Goal: Navigation & Orientation: Find specific page/section

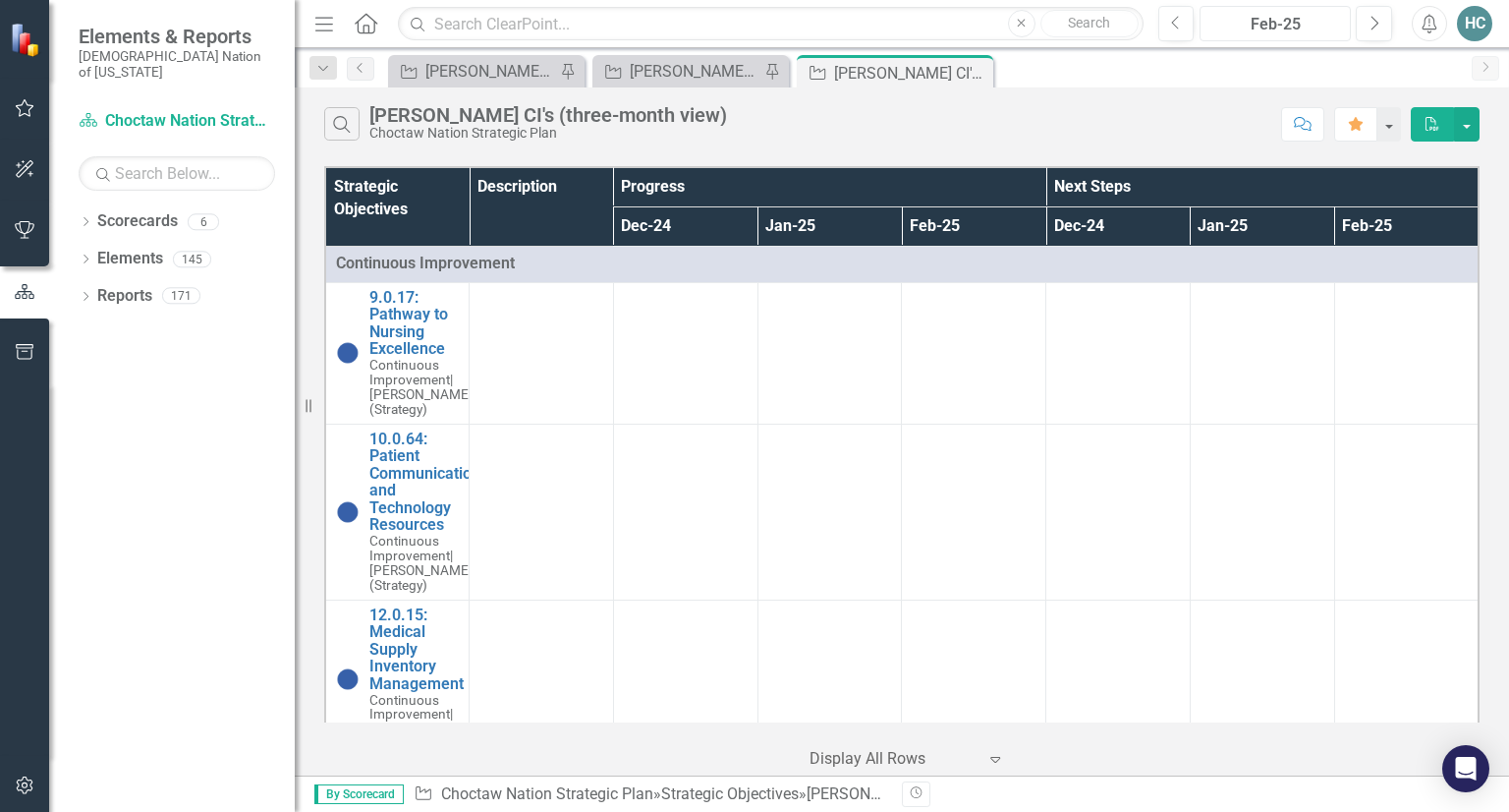
click at [1281, 15] on div "Feb-25" at bounding box center [1275, 25] width 138 height 24
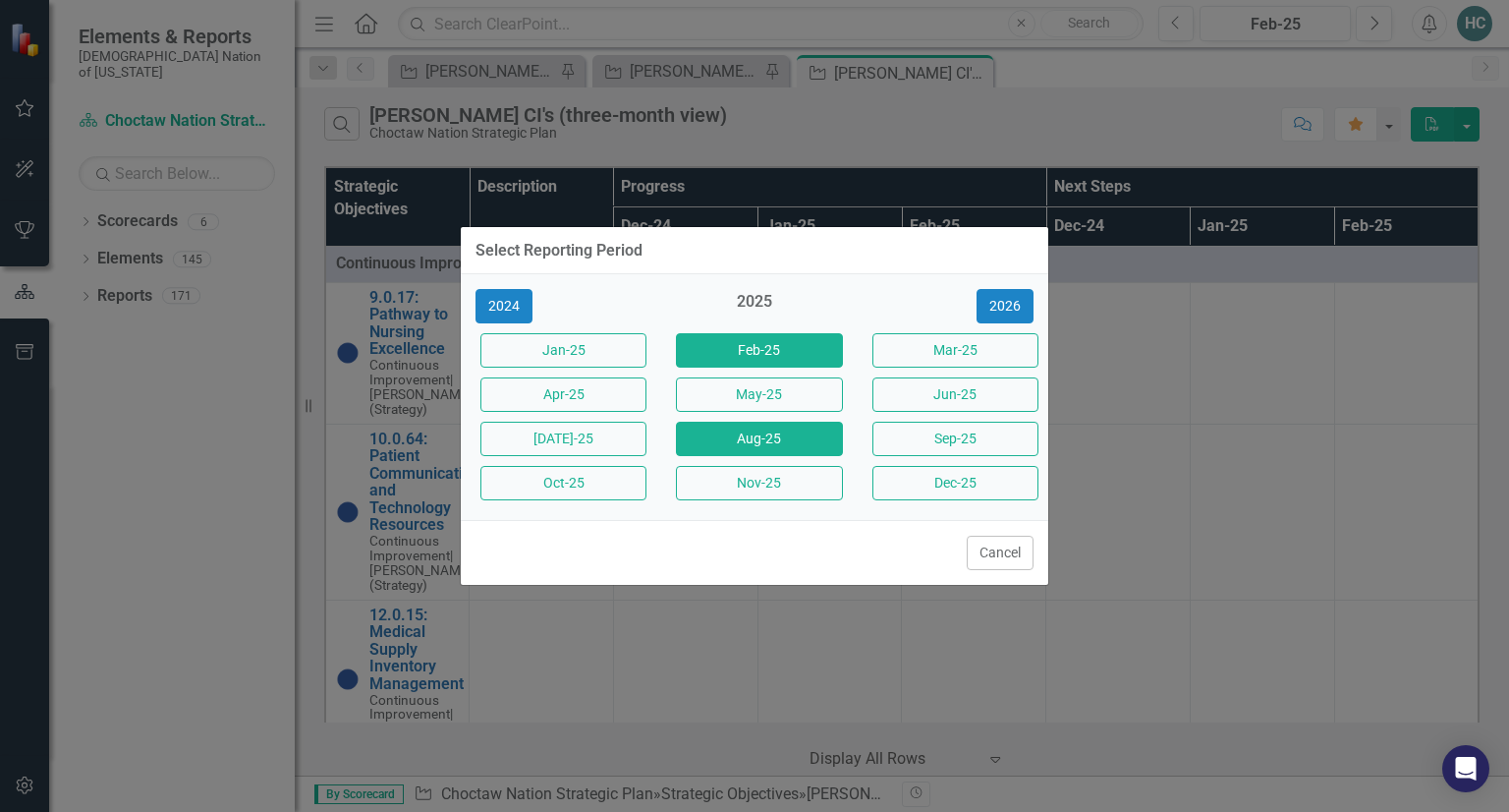
click at [751, 435] on button "Aug-25" at bounding box center [759, 438] width 167 height 35
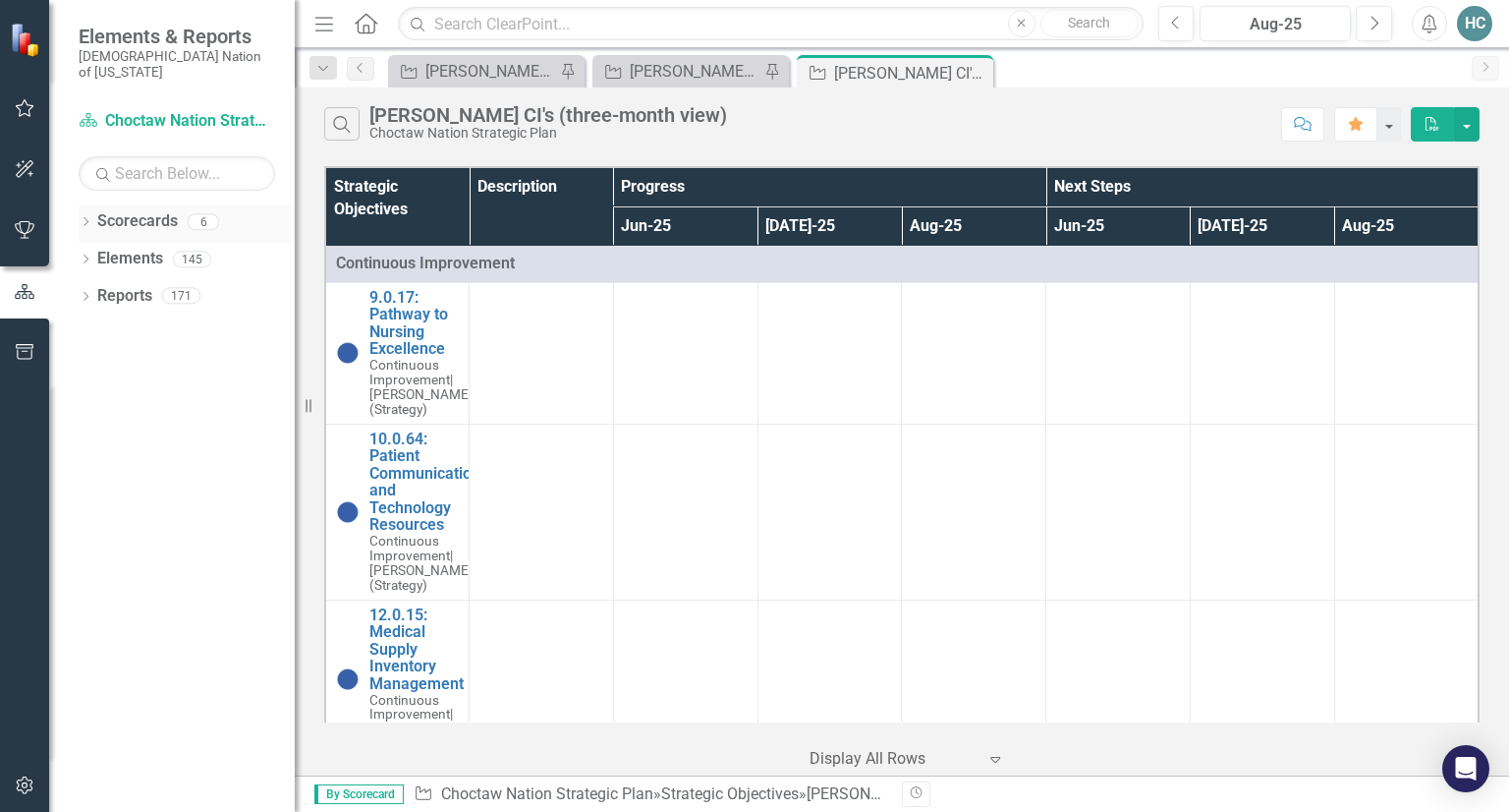
click at [90, 218] on icon "Dropdown" at bounding box center [85, 223] width 14 height 11
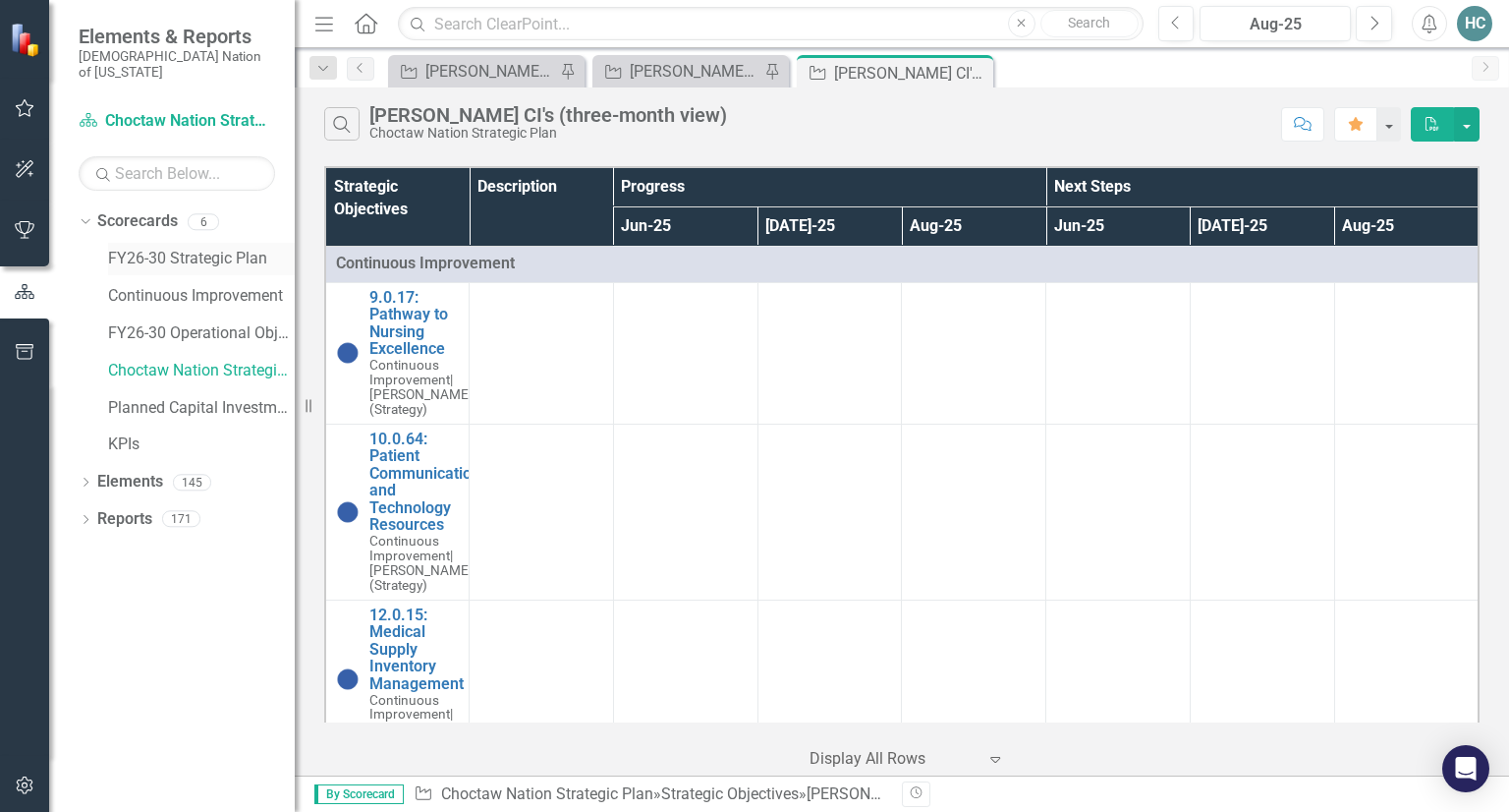
click at [126, 248] on link "FY26-30 Strategic Plan" at bounding box center [201, 259] width 186 height 23
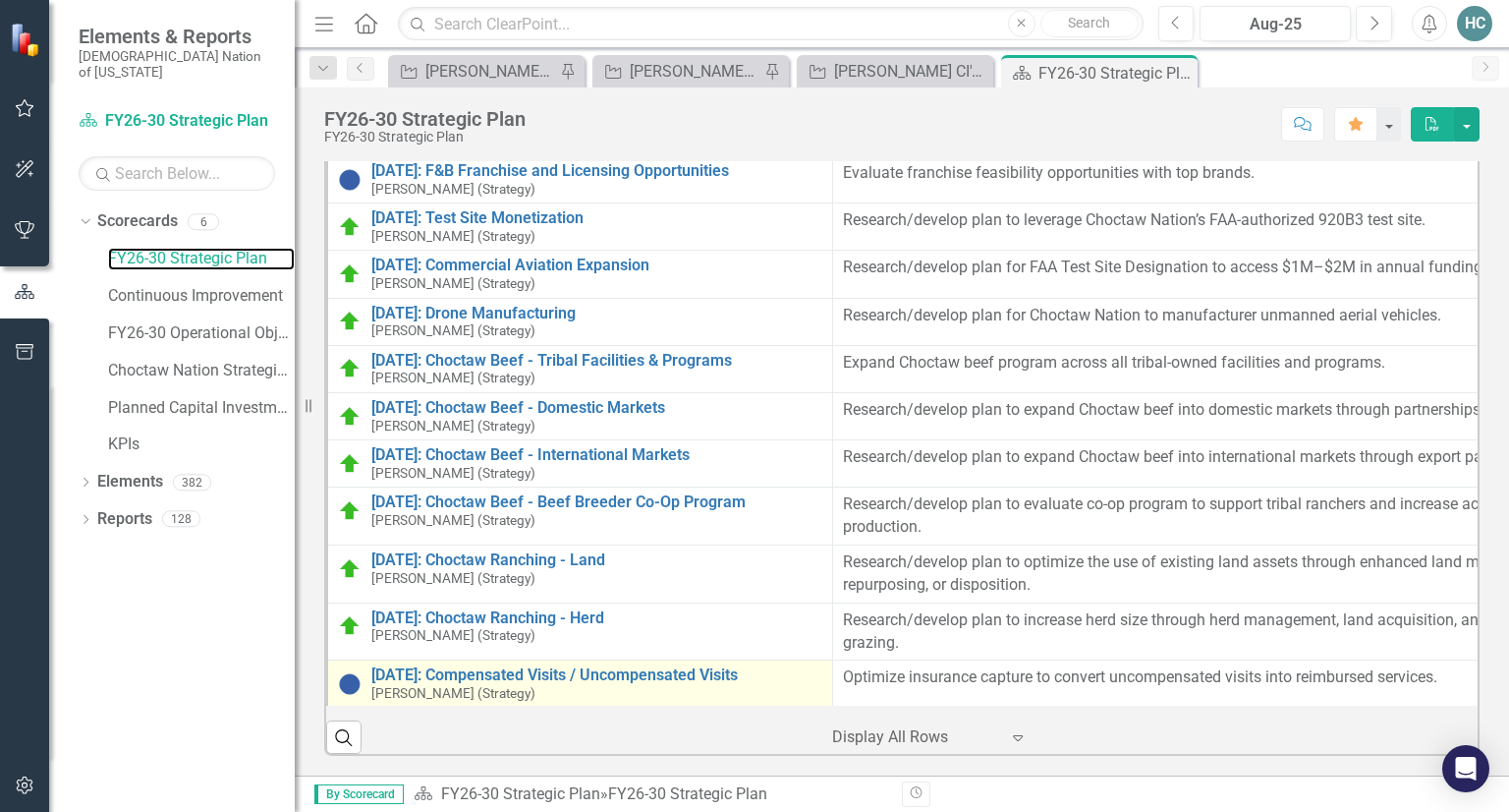
scroll to position [10220, 0]
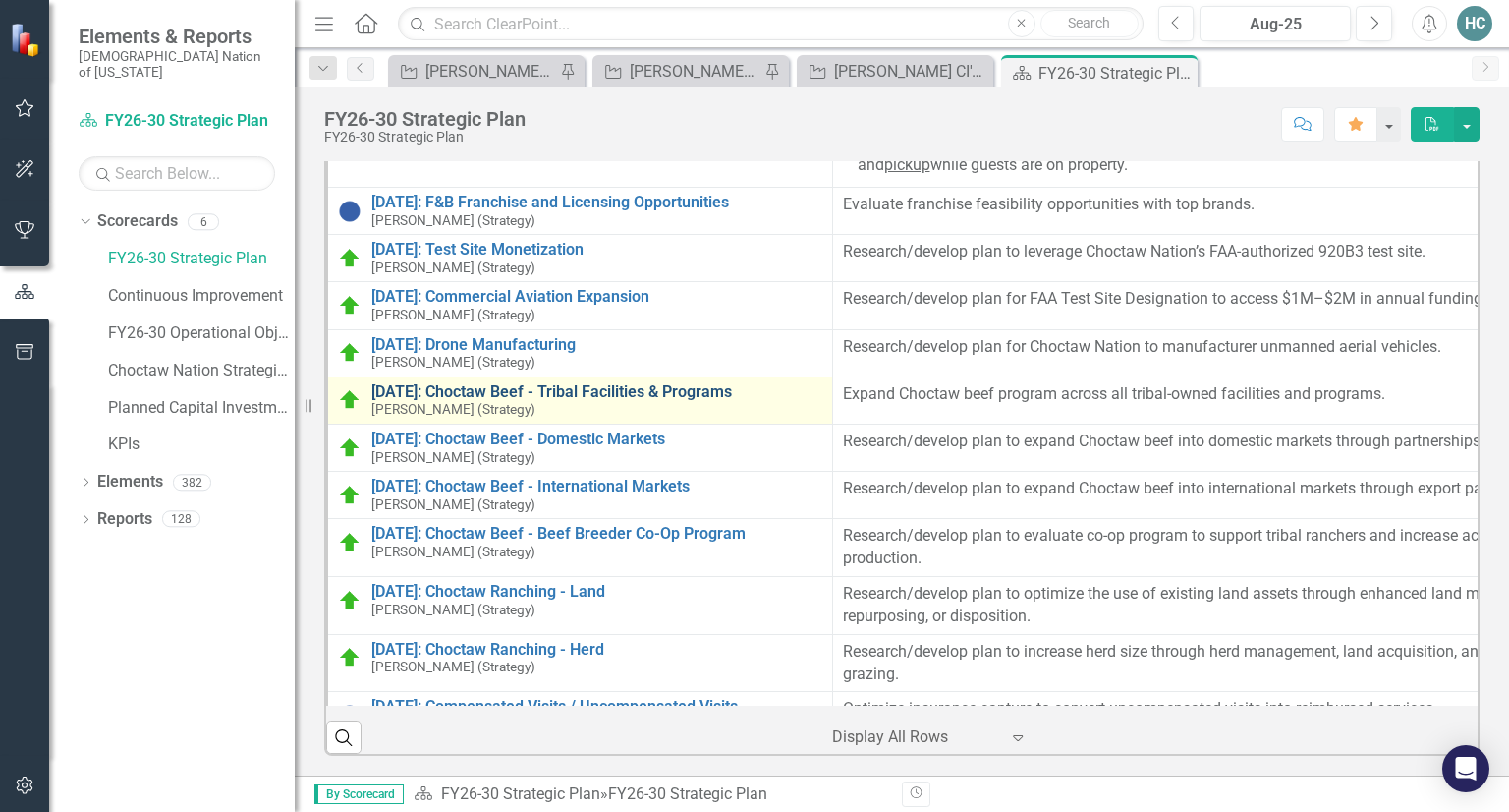
click at [453, 401] on link "[DATE]: Choctaw Beef - Tribal Facilities & Programs" at bounding box center [597, 393] width 451 height 18
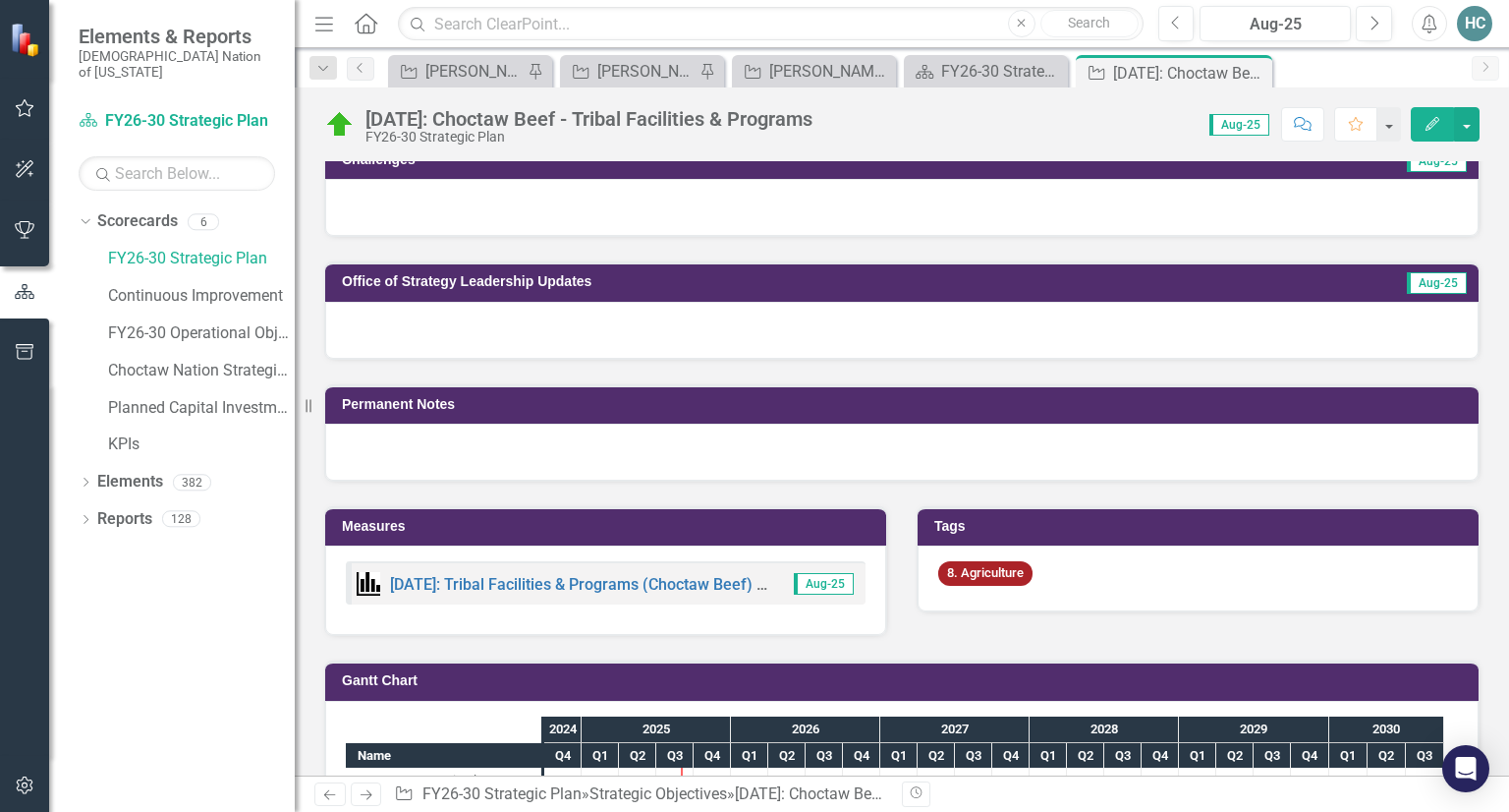
scroll to position [1353, 0]
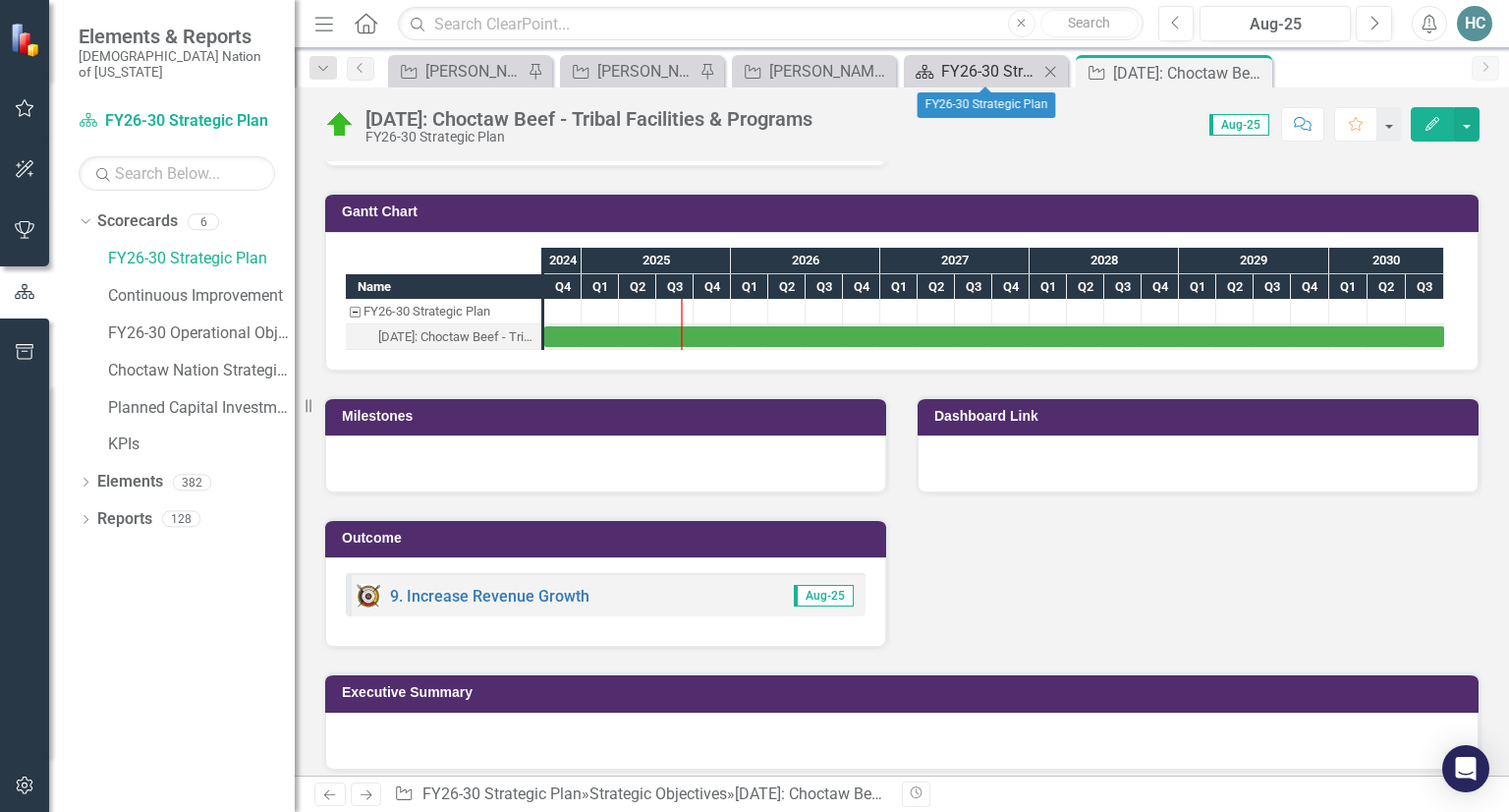
click at [947, 79] on div "FY26-30 Strategic Plan" at bounding box center [990, 70] width 97 height 25
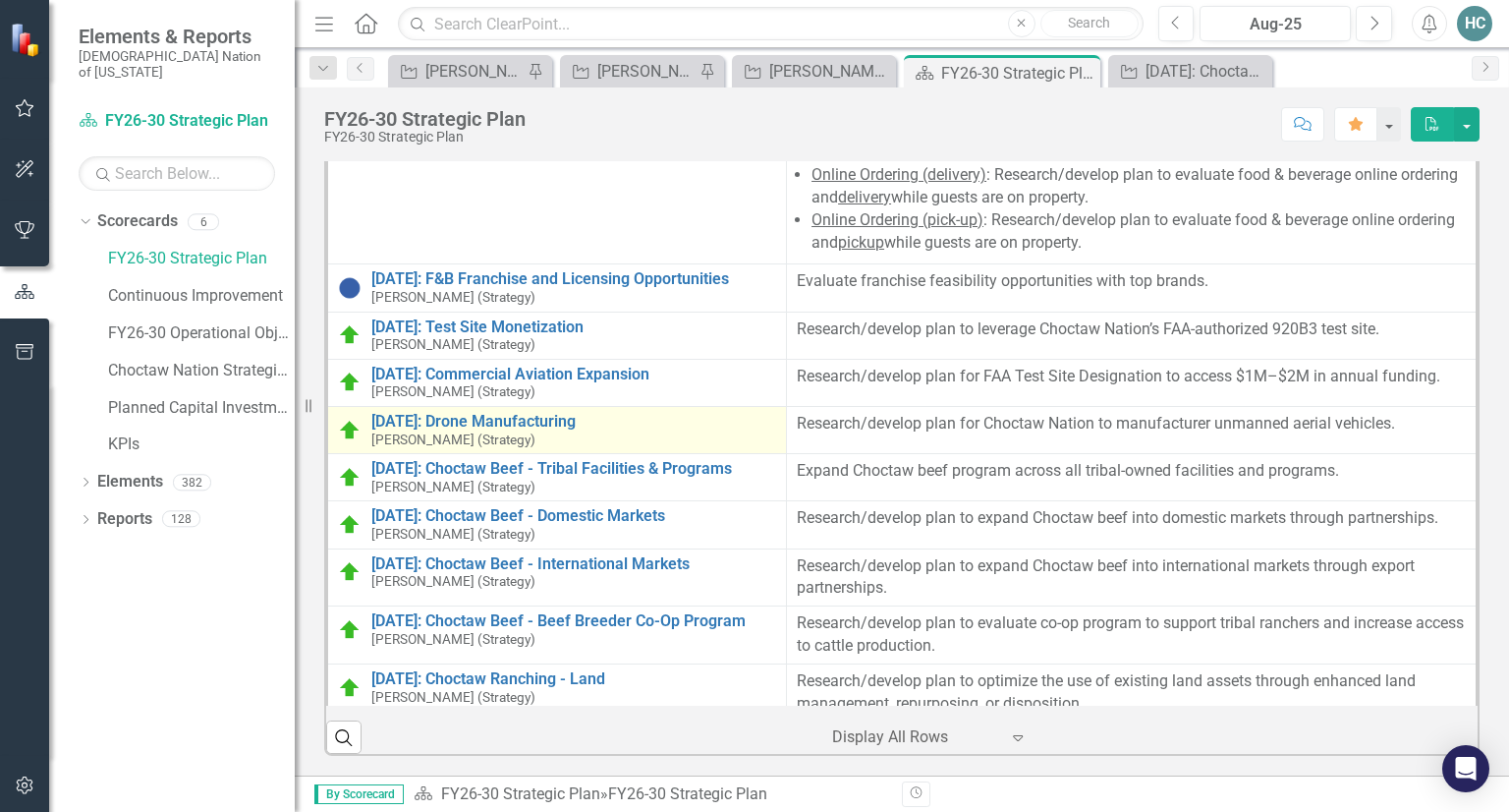
scroll to position [10711, 0]
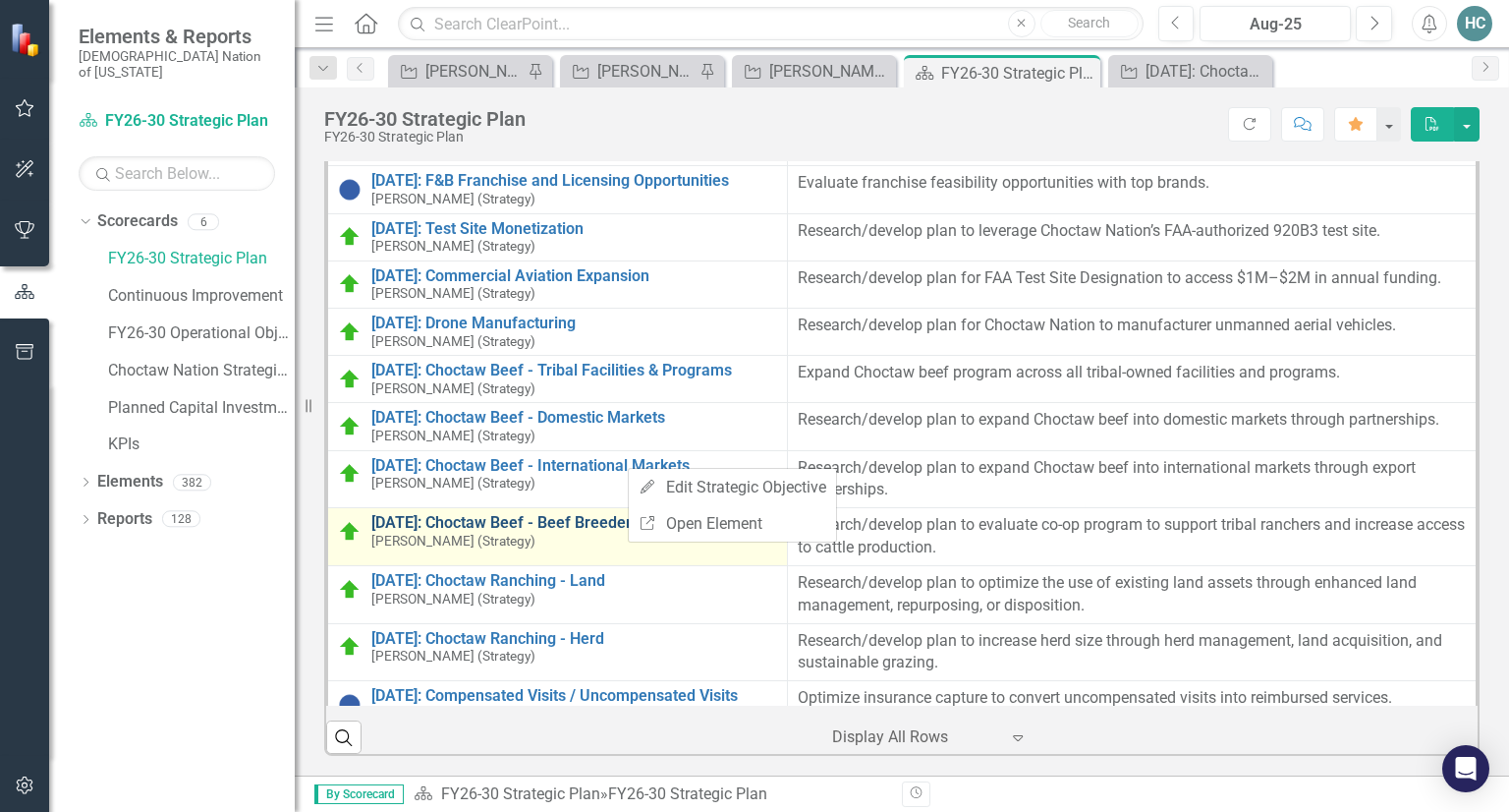
click at [569, 514] on link "[DATE]: Choctaw Beef - Beef Breeder Co-Op Program" at bounding box center [574, 522] width 406 height 18
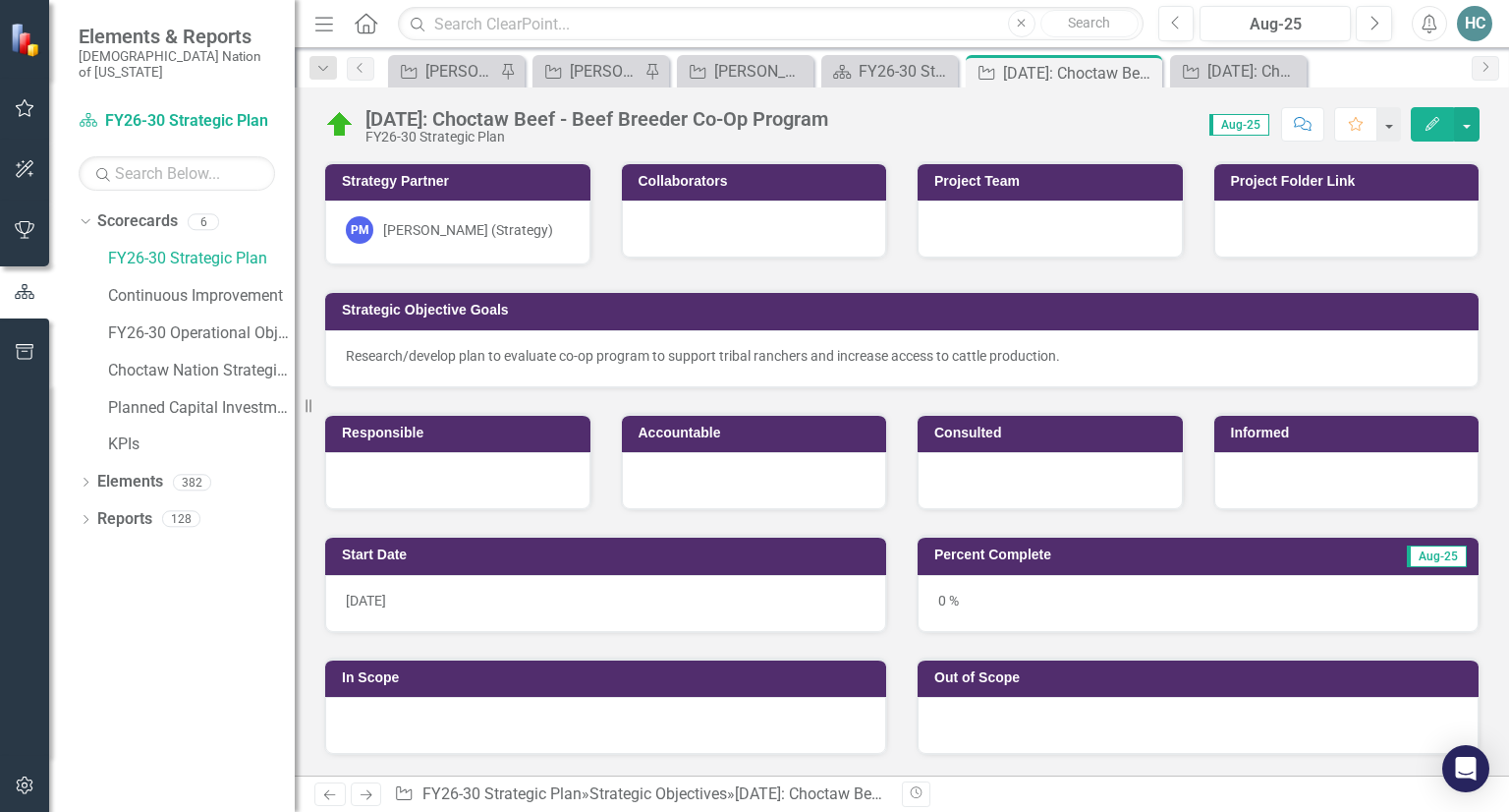
click at [553, 116] on div "[DATE]: Choctaw Beef - Beef Breeder Co-Op Program" at bounding box center [597, 119] width 463 height 22
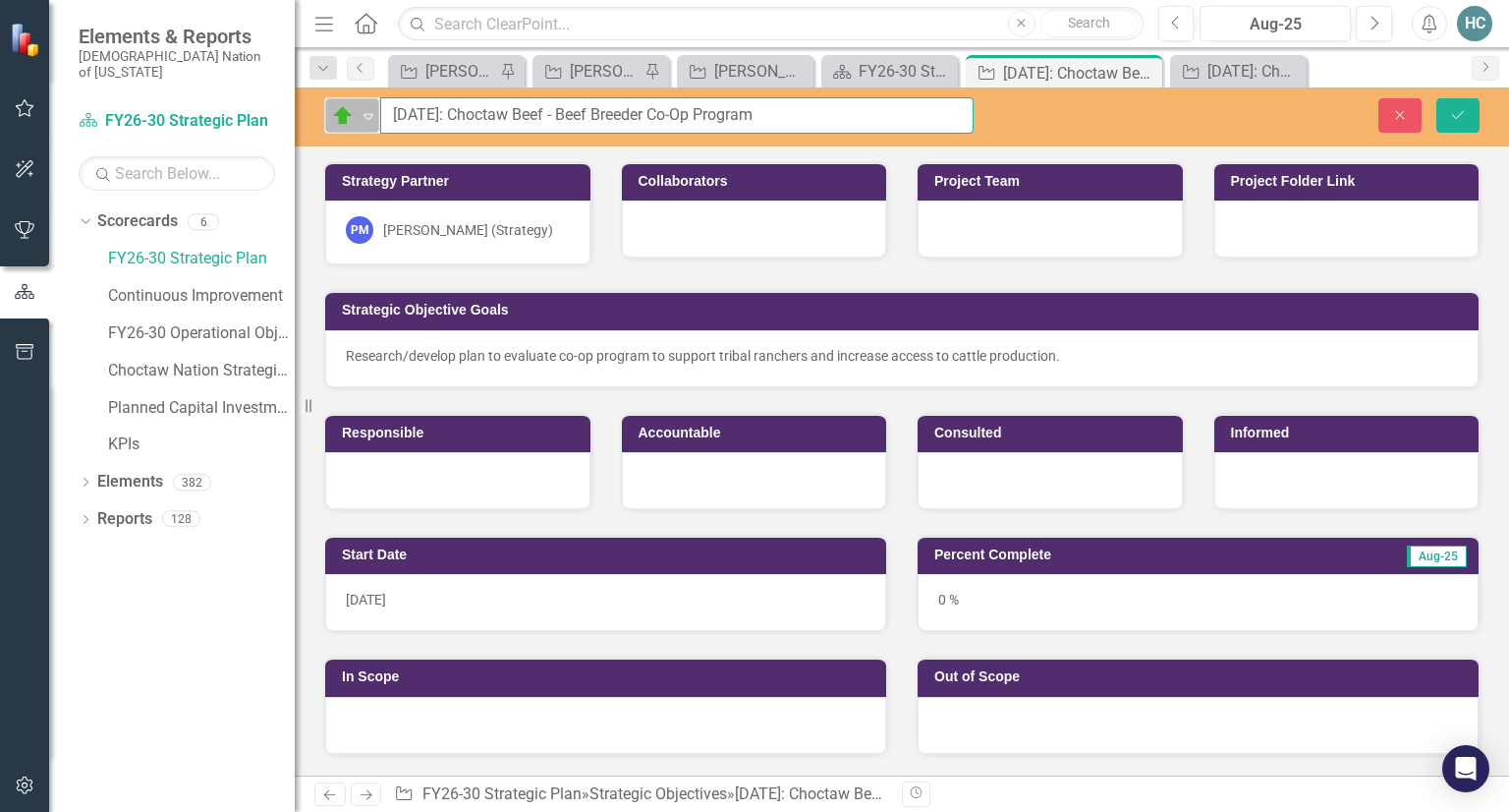
drag, startPoint x: 779, startPoint y: 113, endPoint x: 363, endPoint y: 122, distance: 416.1
click at [363, 121] on div "On Target Expand [DATE]: Choctaw Beef - Beef Breeder Co-Op Program" at bounding box center [648, 115] width 649 height 37
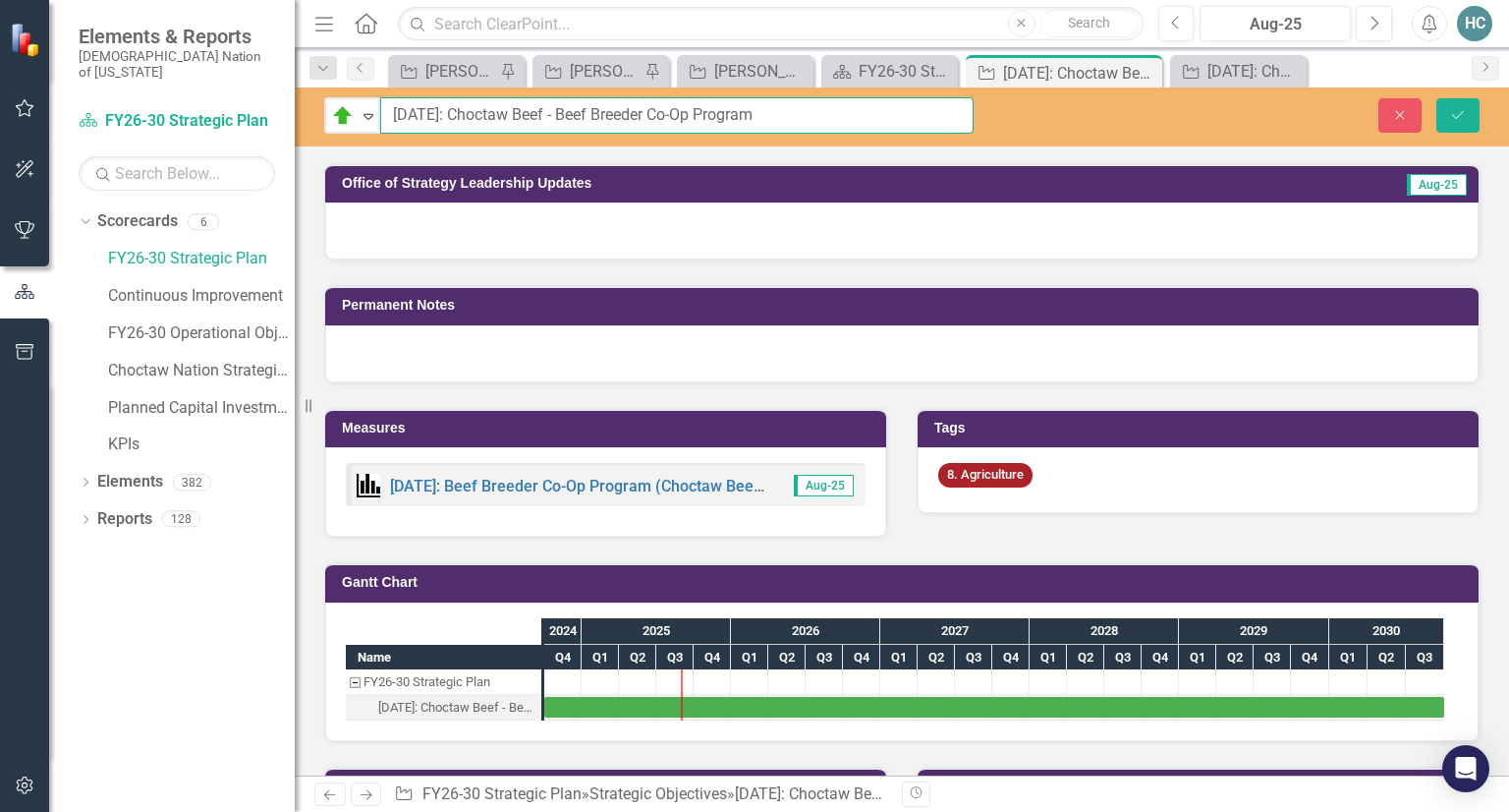
scroll to position [1353, 0]
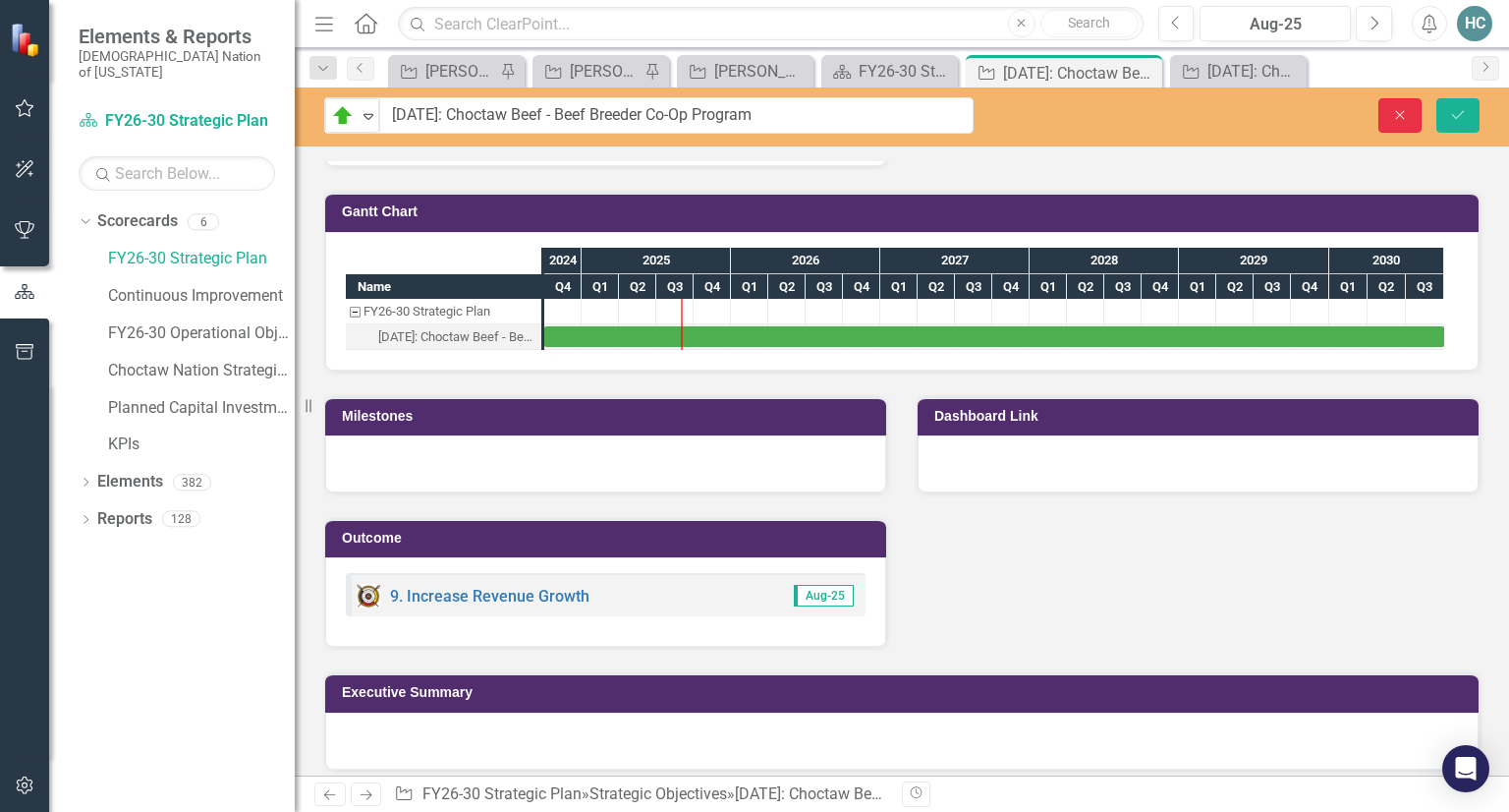
click at [1402, 115] on icon "Close" at bounding box center [1400, 115] width 18 height 14
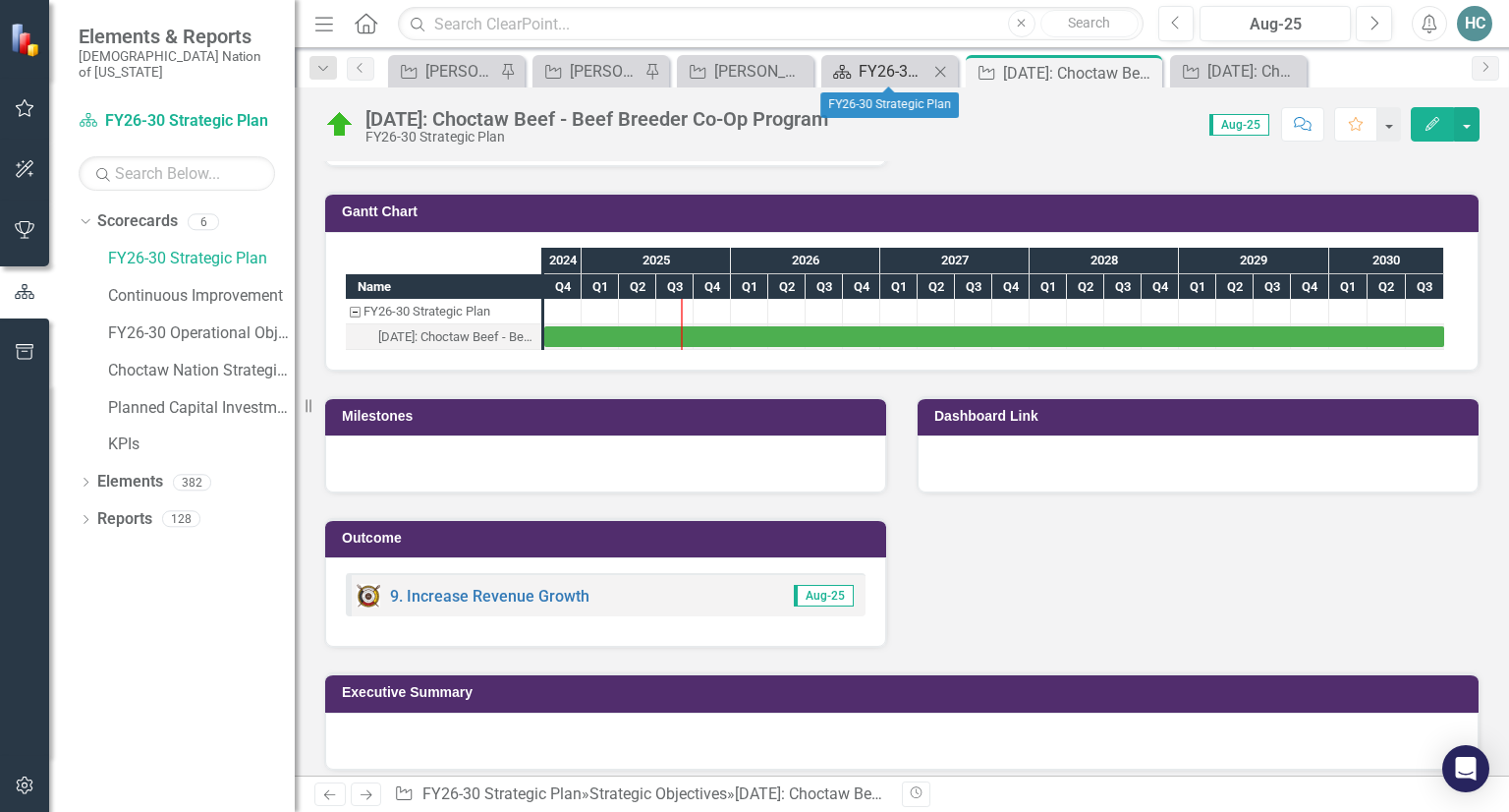
click at [865, 71] on div "FY26-30 Strategic Plan" at bounding box center [893, 70] width 69 height 25
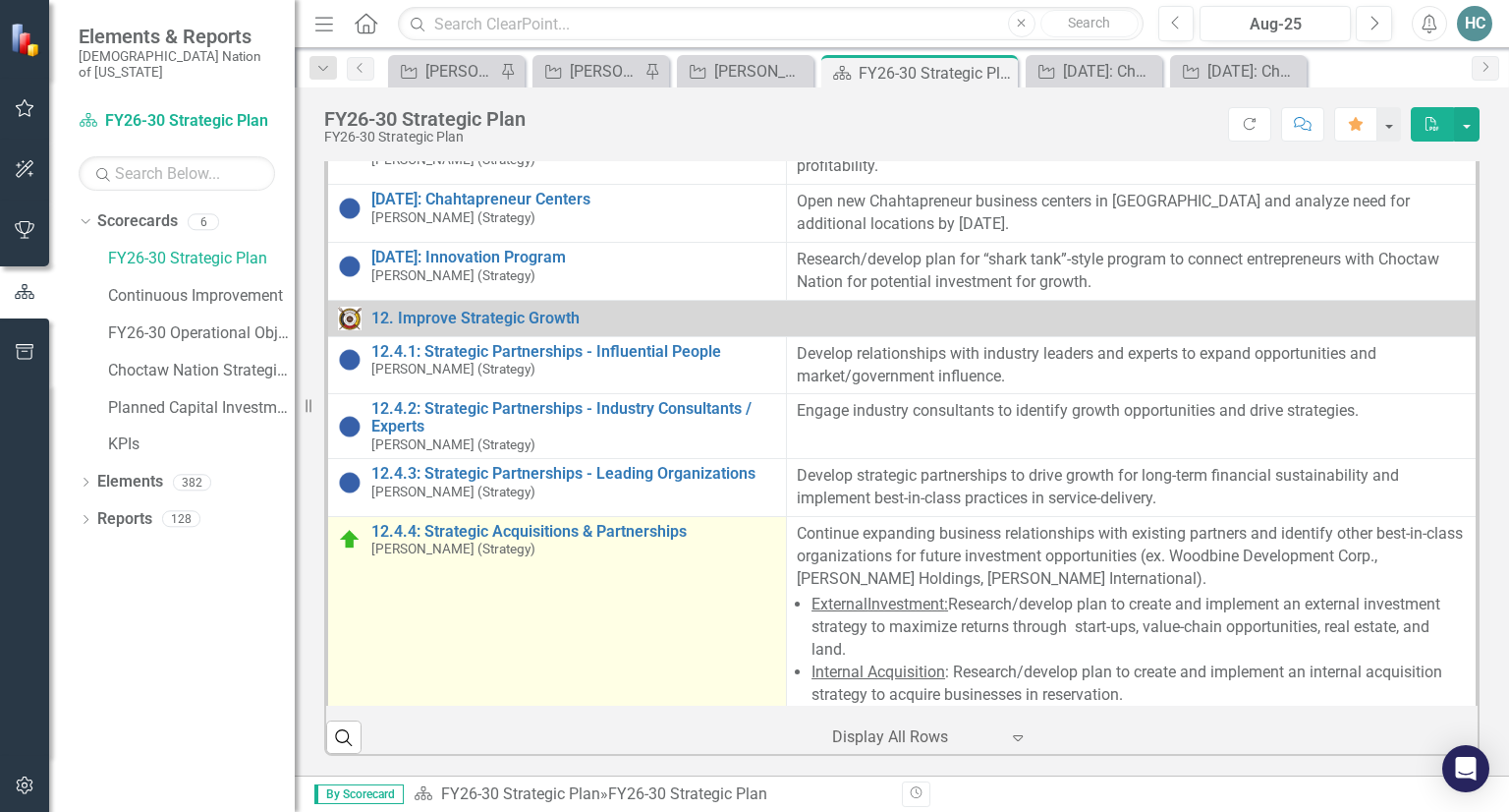
scroll to position [12444, 0]
